Goal: Information Seeking & Learning: Learn about a topic

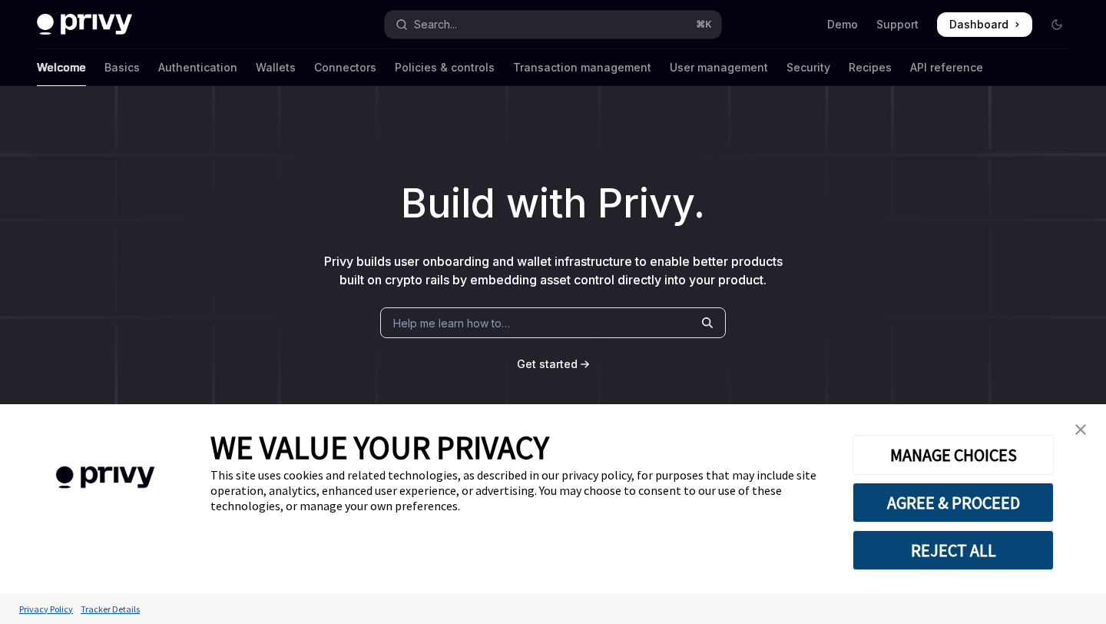
click at [1077, 433] on img "close banner" at bounding box center [1080, 429] width 11 height 11
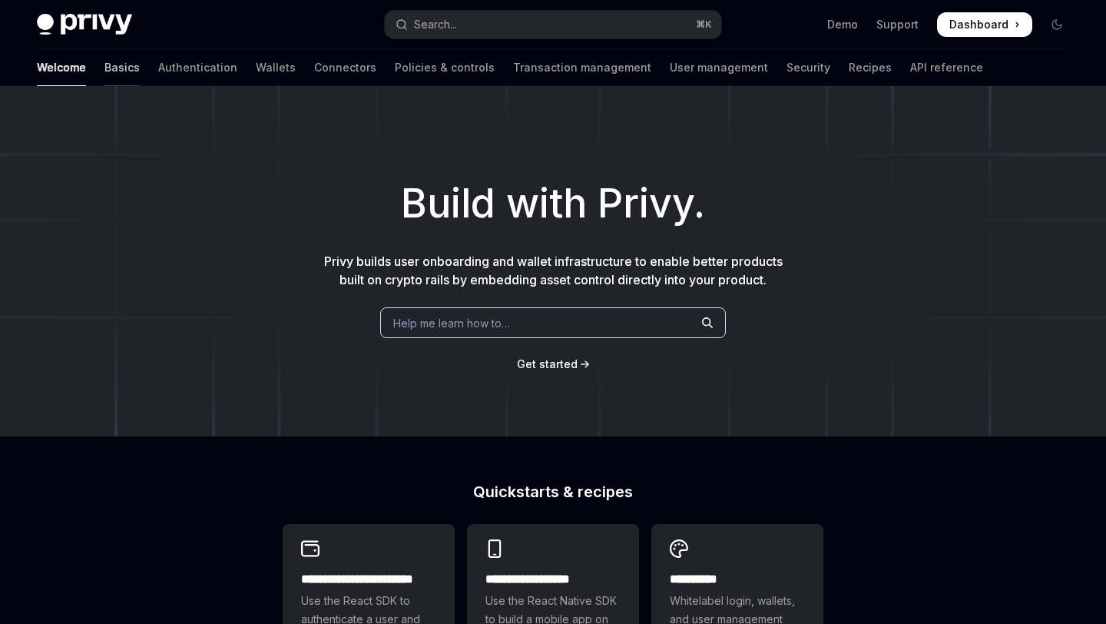
click at [104, 69] on link "Basics" at bounding box center [121, 67] width 35 height 37
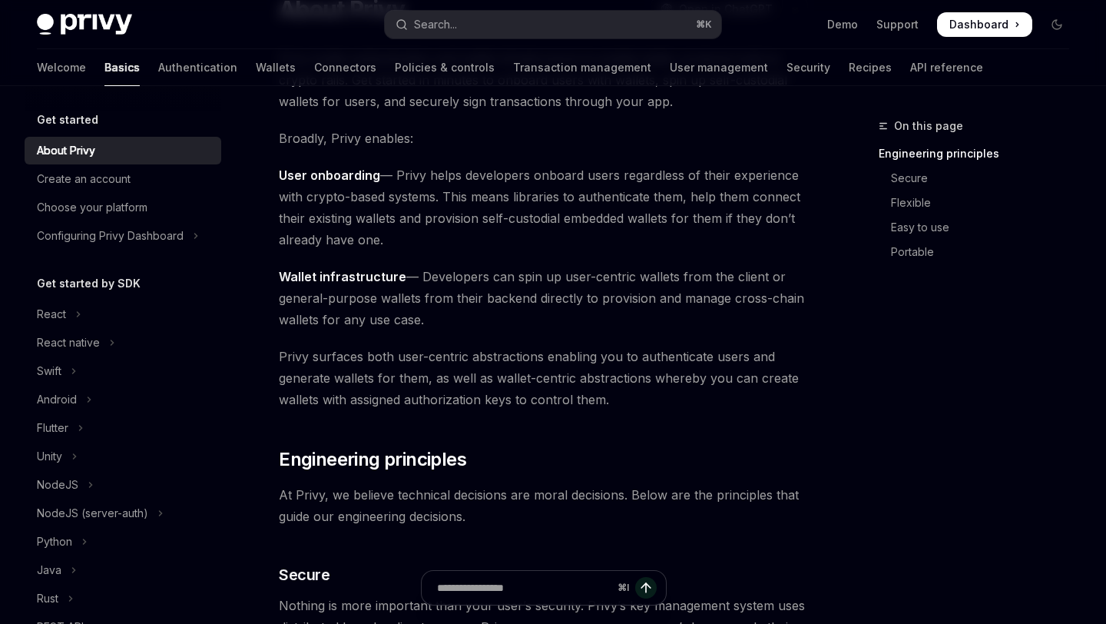
scroll to position [163, 0]
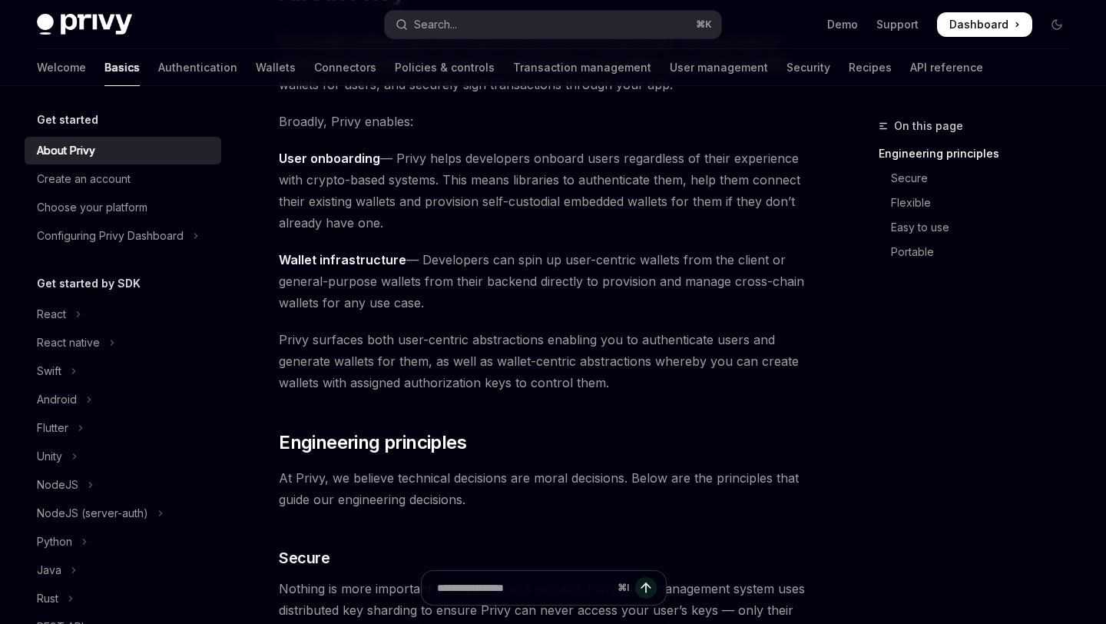
click at [365, 307] on span "Wallet infrastructure — Developers can spin up user-centric wallets from the cl…" at bounding box center [543, 281] width 529 height 65
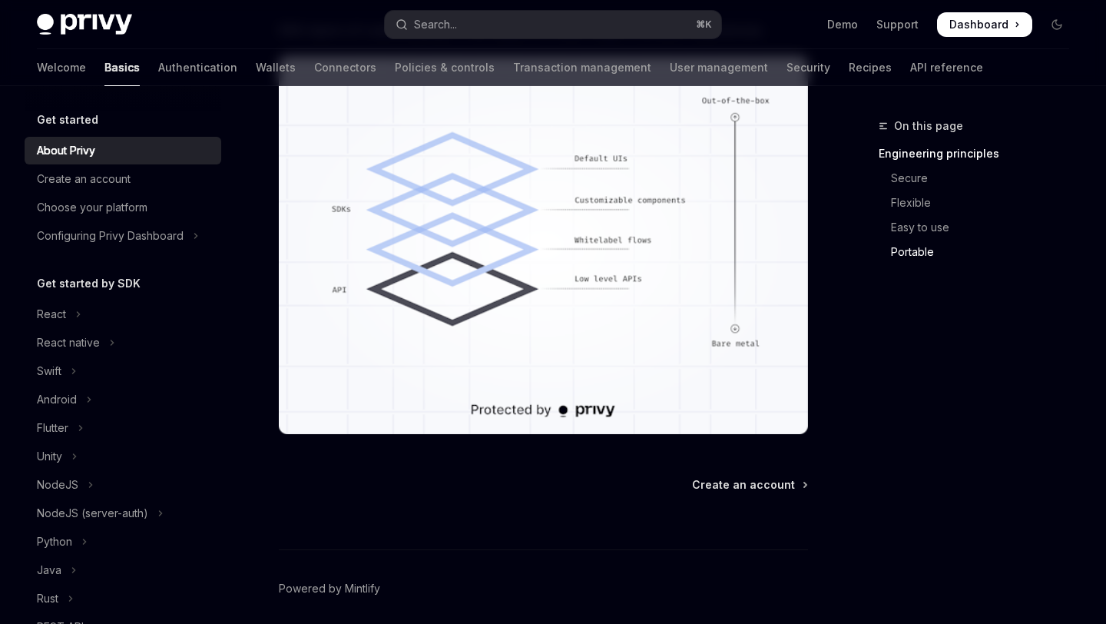
scroll to position [1400, 0]
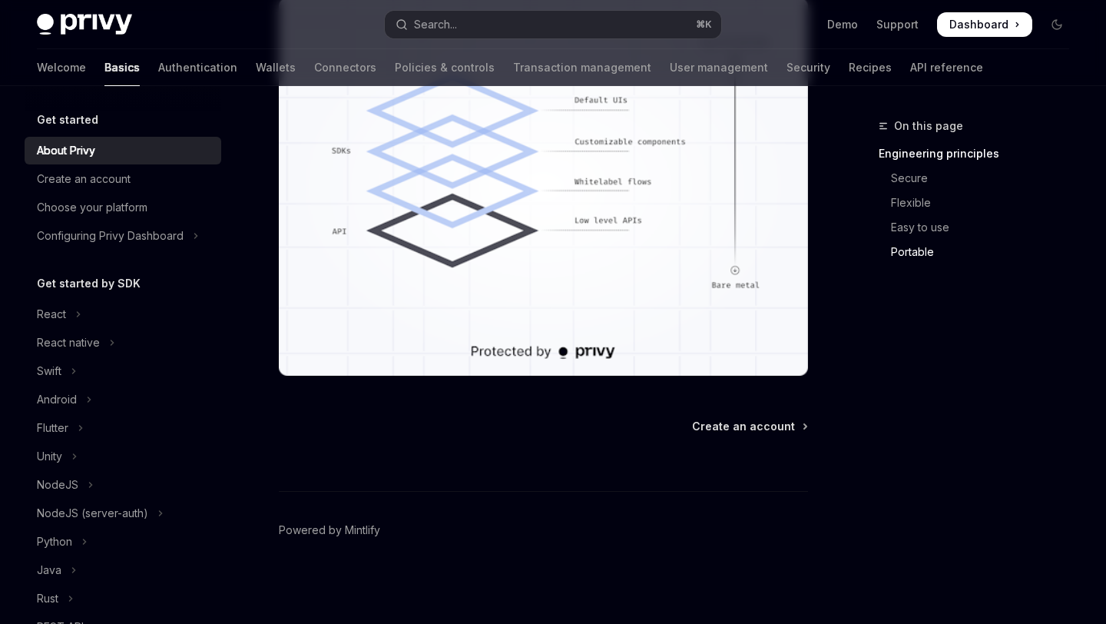
click at [781, 434] on div "⌘ I" at bounding box center [543, 462] width 529 height 57
click at [765, 430] on span "Create an account" at bounding box center [743, 425] width 103 height 15
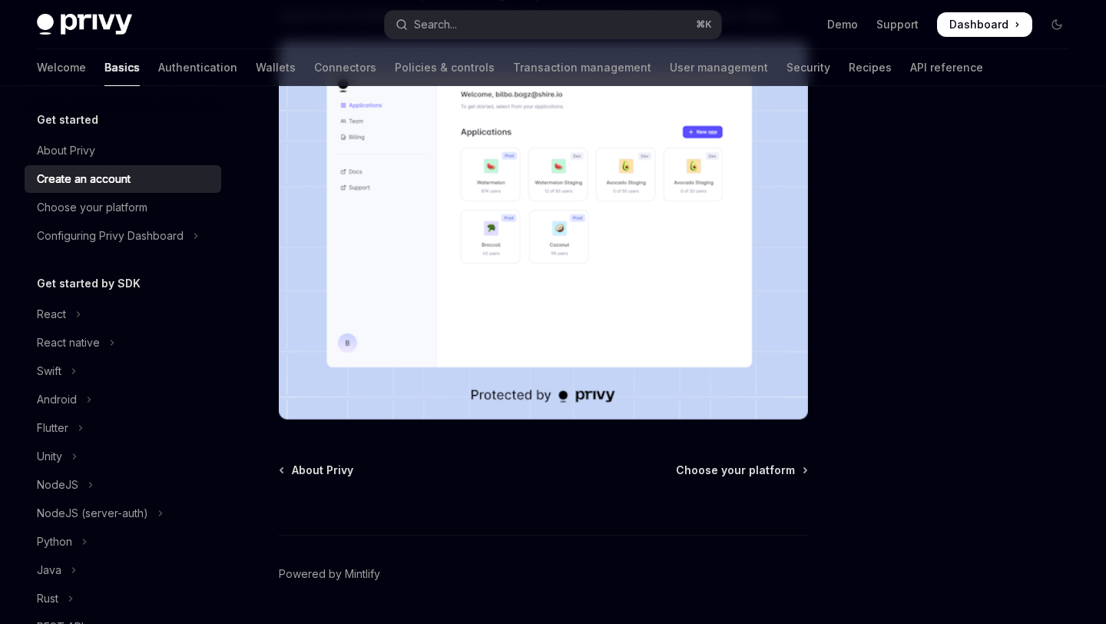
scroll to position [334, 0]
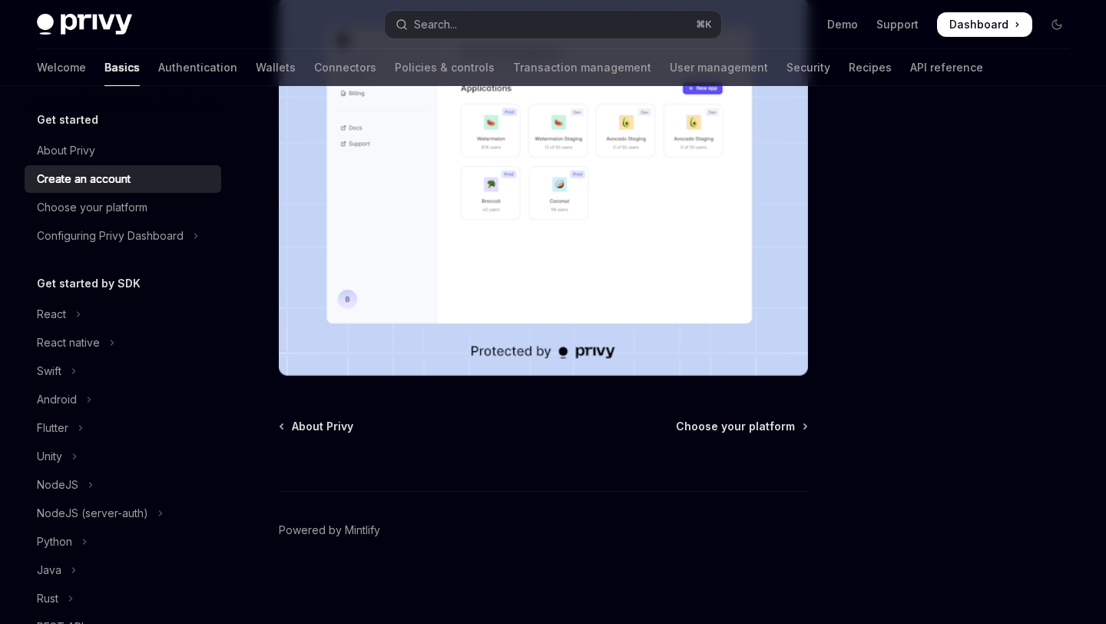
click at [727, 416] on div "Get started Create an account OpenAI Open in ChatGPT OpenAI Open in ChatGPT To …" at bounding box center [399, 203] width 823 height 841
click at [722, 428] on span "Choose your platform" at bounding box center [735, 425] width 119 height 15
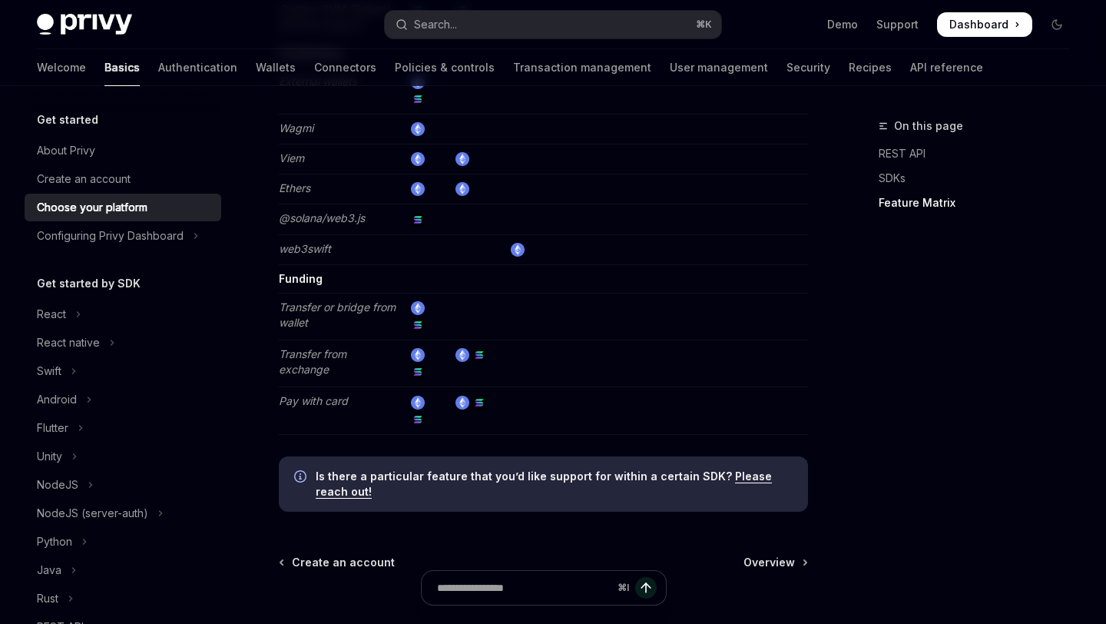
scroll to position [3011, 0]
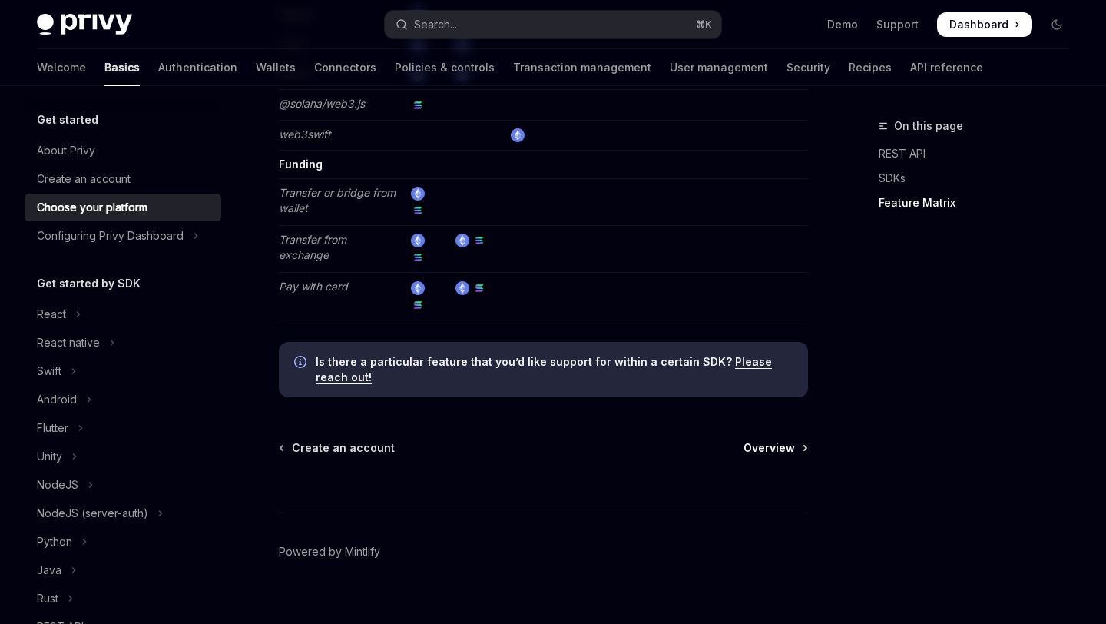
click at [779, 440] on span "Overview" at bounding box center [768, 447] width 51 height 15
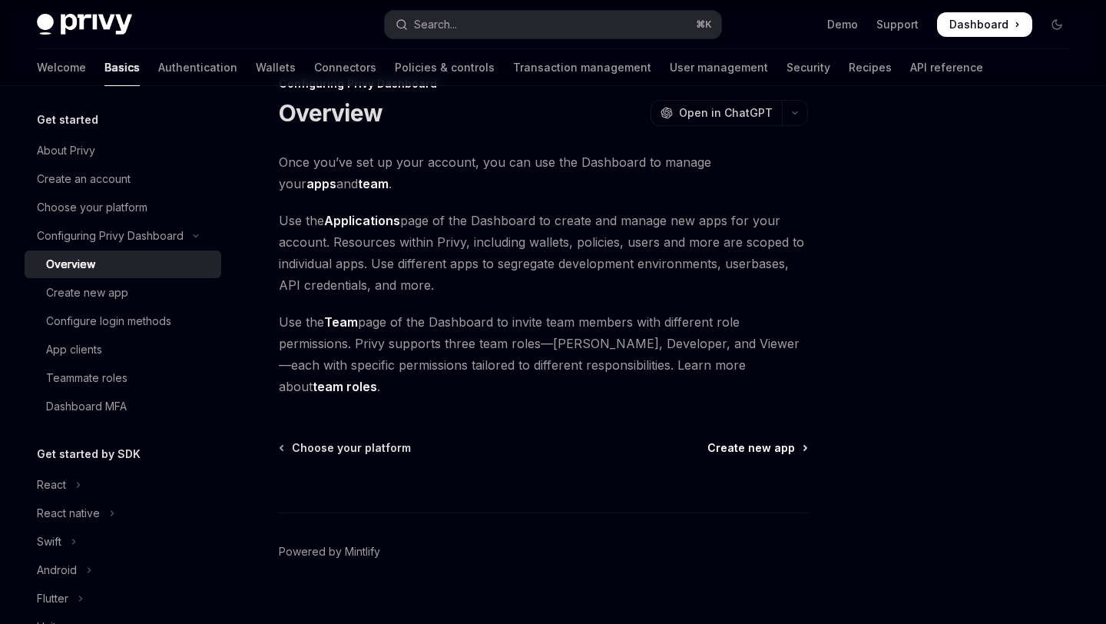
click at [789, 440] on span "Create new app" at bounding box center [751, 447] width 88 height 15
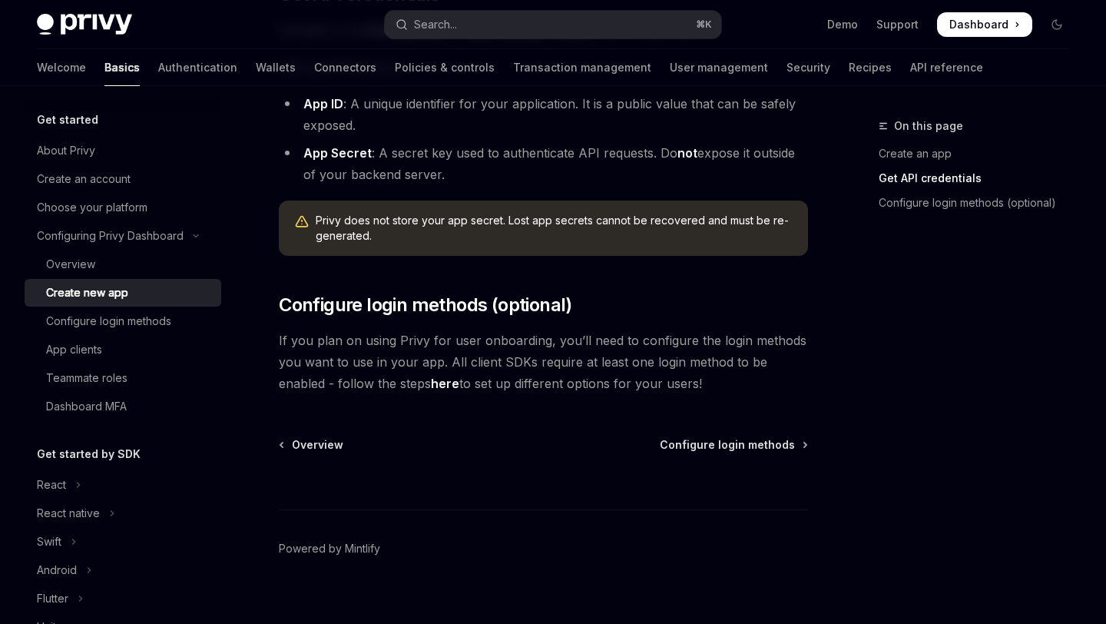
scroll to position [497, 0]
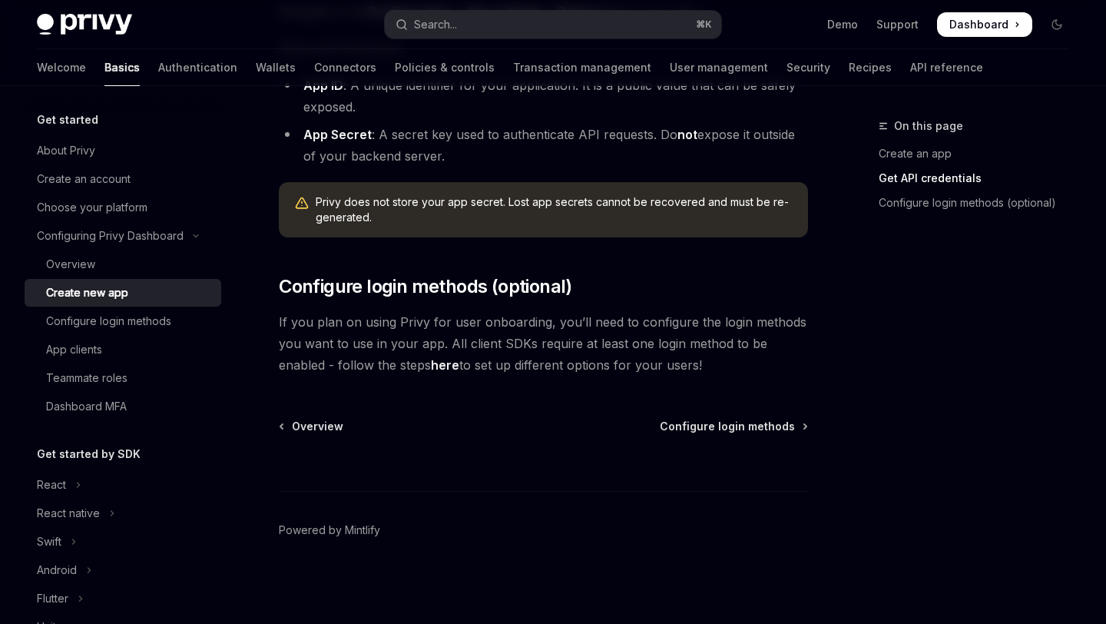
click at [789, 432] on span "Configure login methods" at bounding box center [727, 425] width 135 height 15
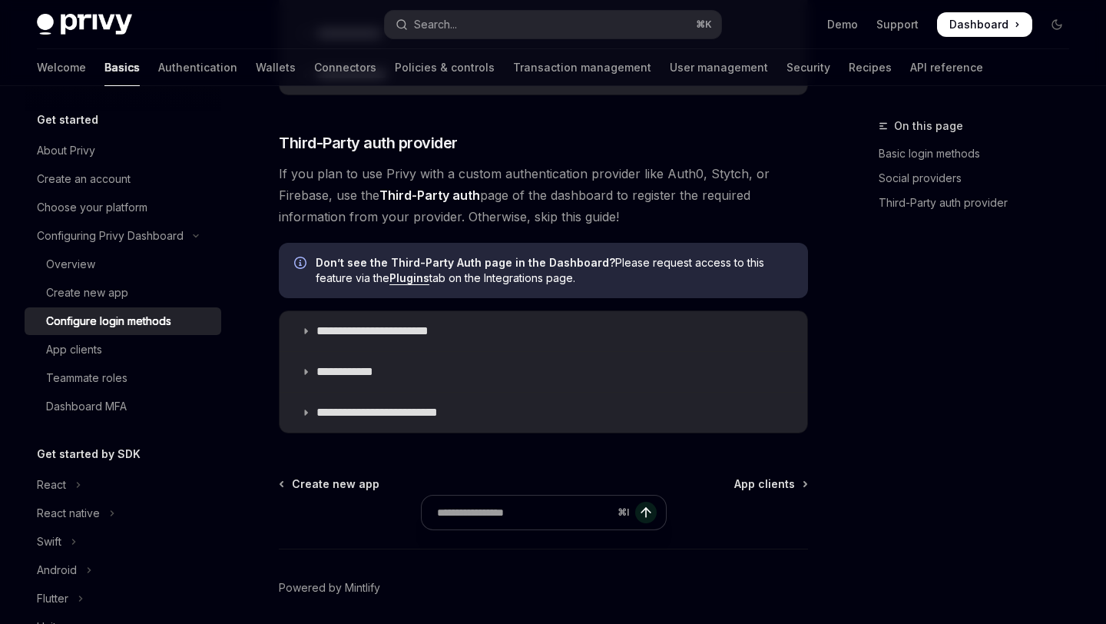
scroll to position [865, 0]
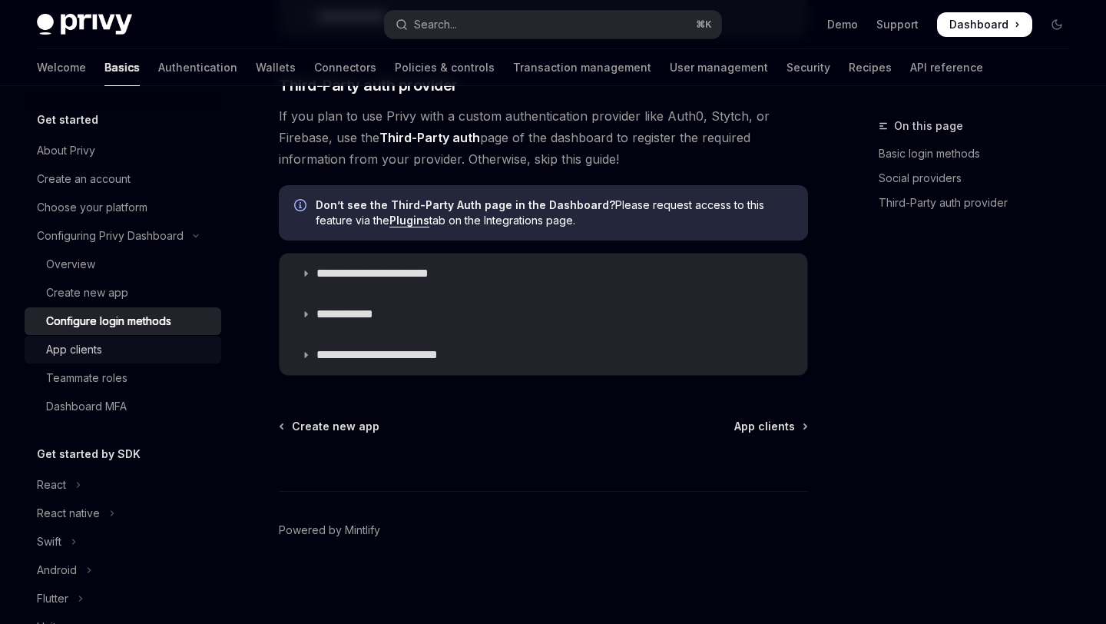
click at [138, 352] on div "App clients" at bounding box center [129, 349] width 166 height 18
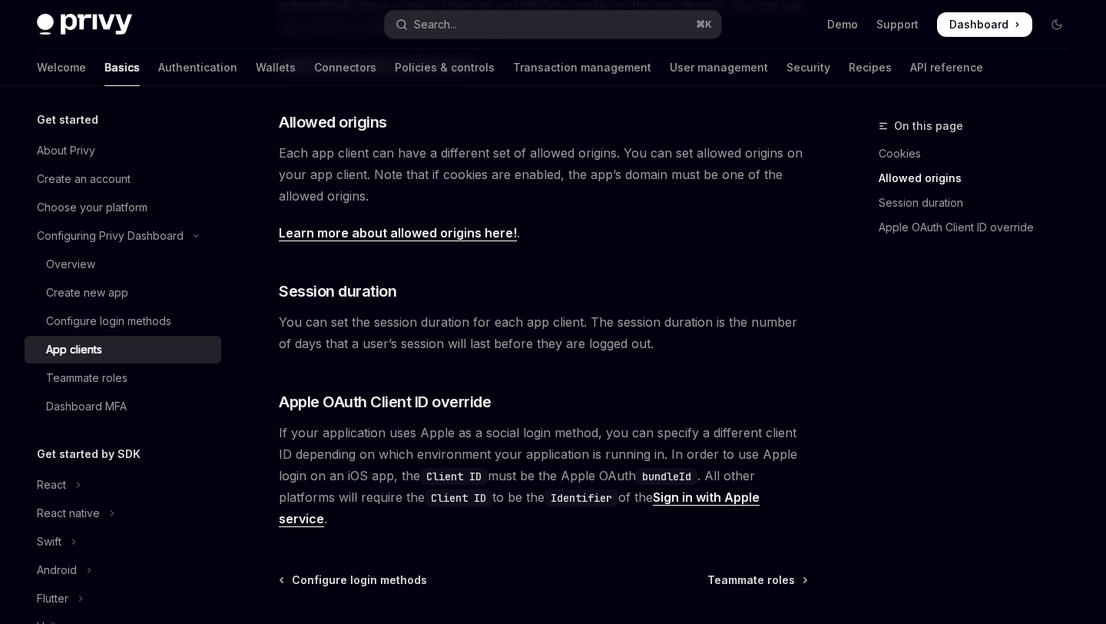
scroll to position [644, 0]
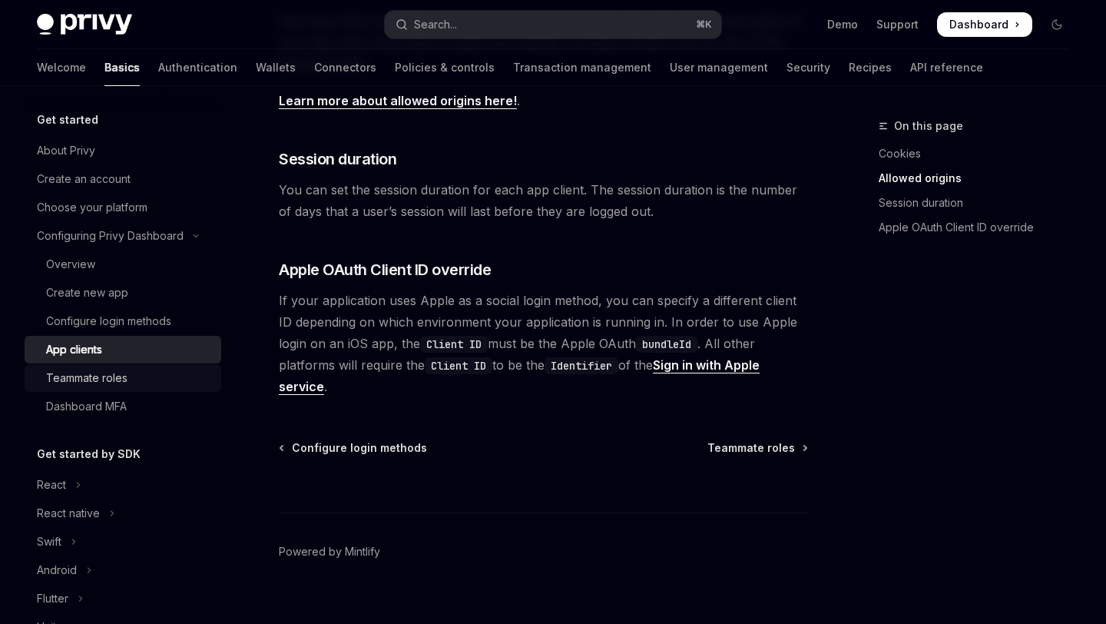
click at [89, 382] on div "Teammate roles" at bounding box center [86, 378] width 81 height 18
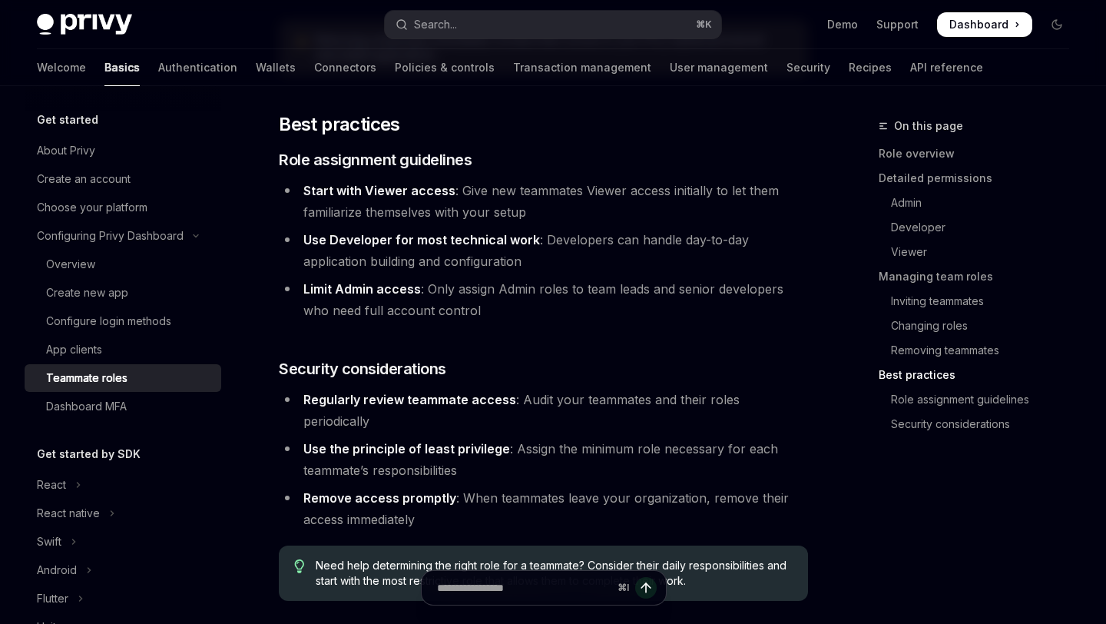
scroll to position [2633, 0]
click at [92, 415] on link "Dashboard MFA" at bounding box center [123, 406] width 197 height 28
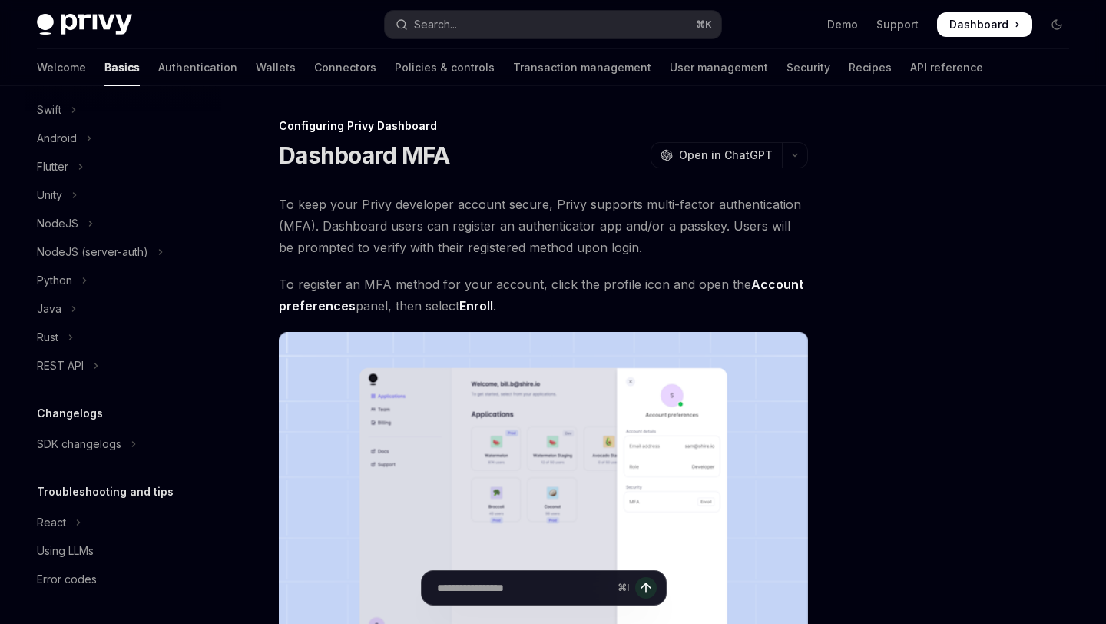
scroll to position [3, 0]
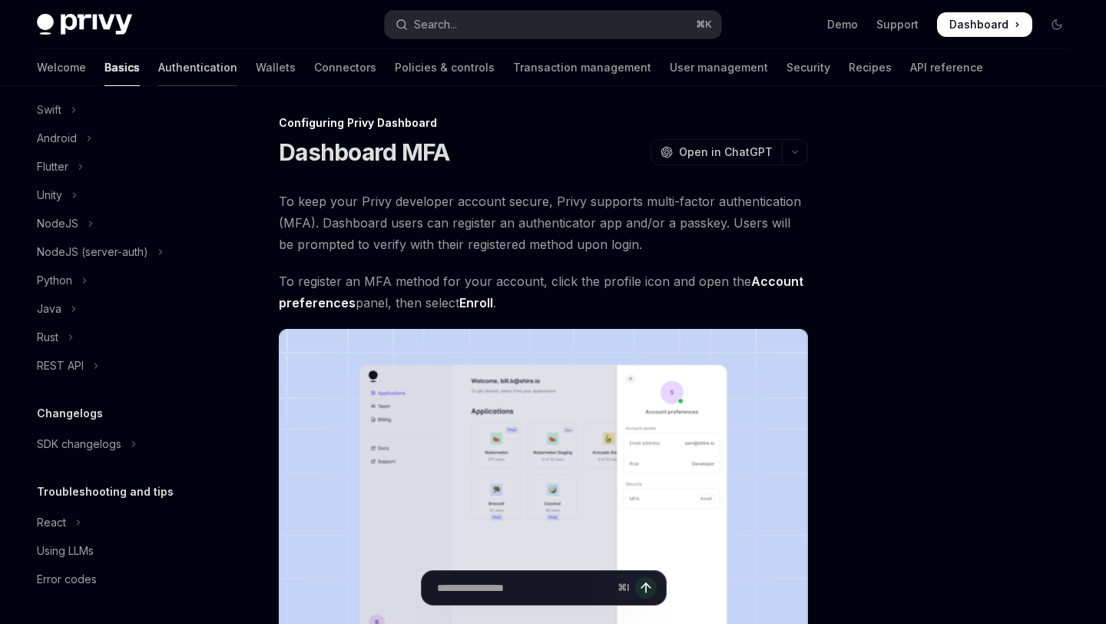
click at [158, 59] on link "Authentication" at bounding box center [197, 67] width 79 height 37
type textarea "*"
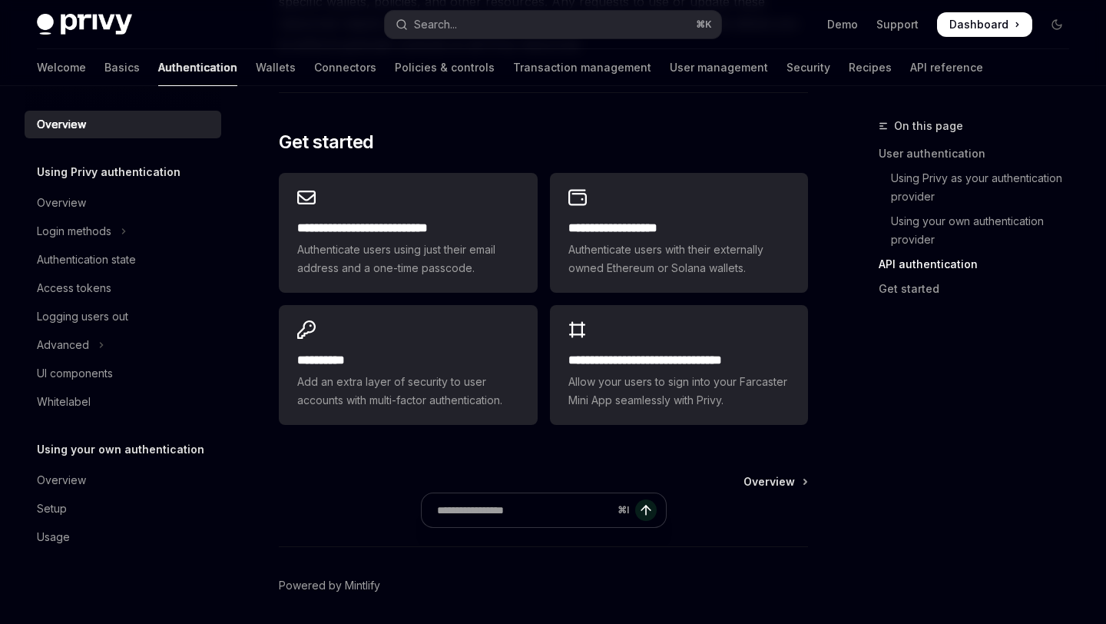
scroll to position [1324, 0]
